Goal: Check status: Check status

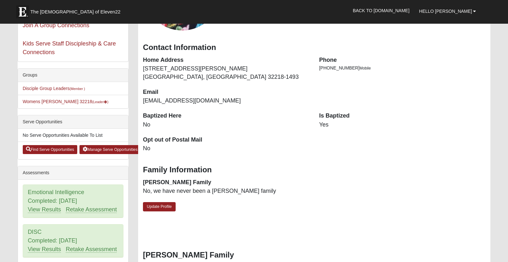
scroll to position [107, 0]
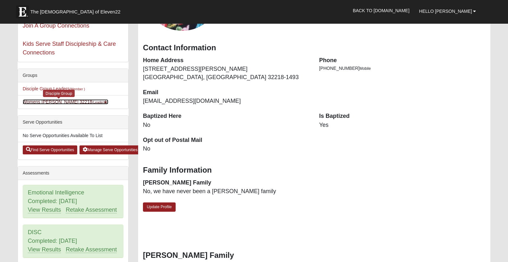
click at [59, 101] on link "Womens [PERSON_NAME] 32218 (Leader )" at bounding box center [66, 101] width 86 height 5
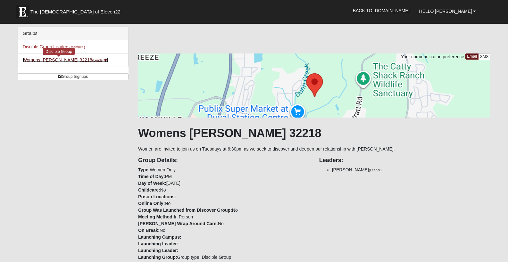
click at [71, 61] on link "Womens [PERSON_NAME] 32218 (Leader )" at bounding box center [66, 59] width 86 height 5
click at [69, 61] on link "Womens [PERSON_NAME] 32218 (Leader )" at bounding box center [66, 59] width 86 height 5
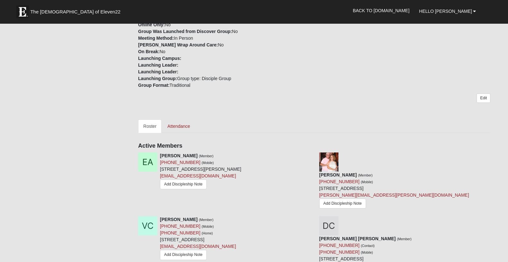
scroll to position [187, 0]
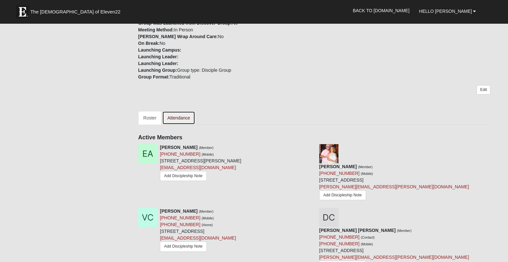
click at [177, 119] on link "Attendance" at bounding box center [178, 117] width 33 height 13
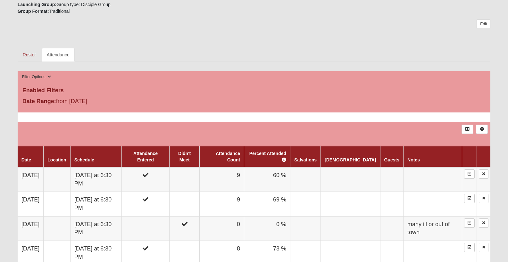
scroll to position [240, 0]
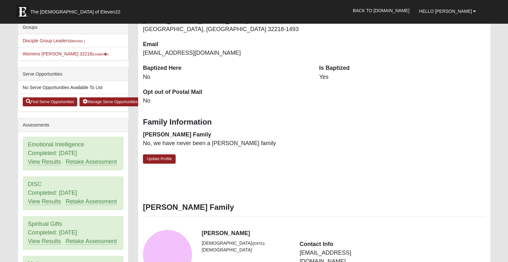
scroll to position [164, 0]
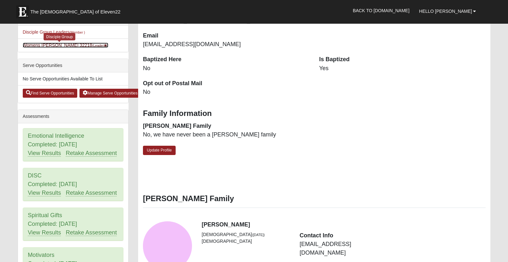
click at [72, 45] on link "Womens Grissinger 32218 (Leader )" at bounding box center [66, 45] width 86 height 5
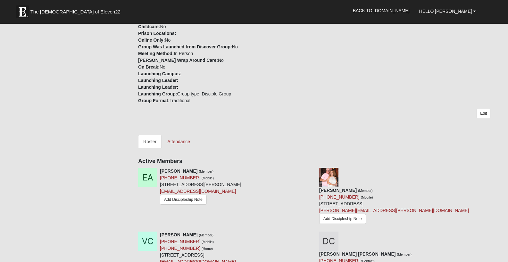
scroll to position [164, 0]
click at [181, 141] on link "Attendance" at bounding box center [178, 140] width 33 height 13
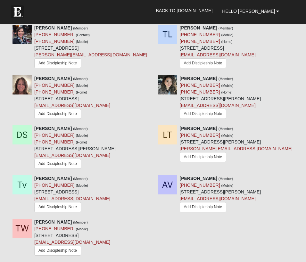
scroll to position [586, 0]
